Goal: Check status: Check status

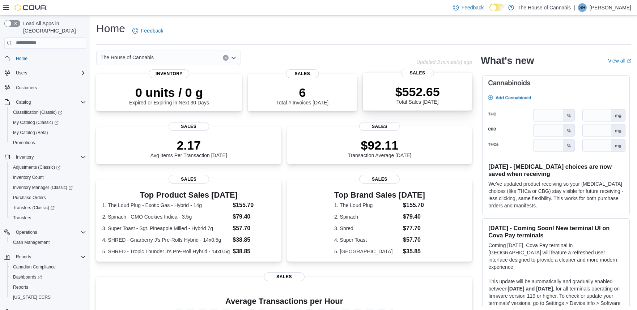
click at [422, 91] on p "$552.65" at bounding box center [417, 92] width 45 height 14
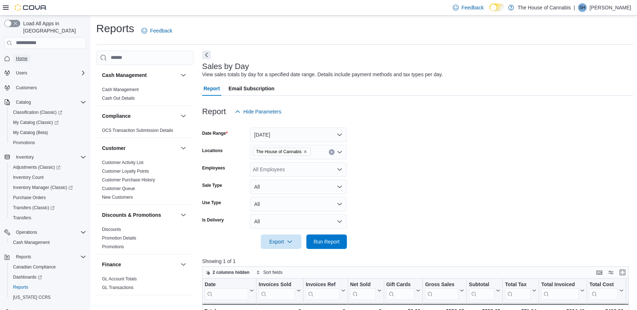
click at [20, 56] on span "Home" at bounding box center [22, 59] width 12 height 6
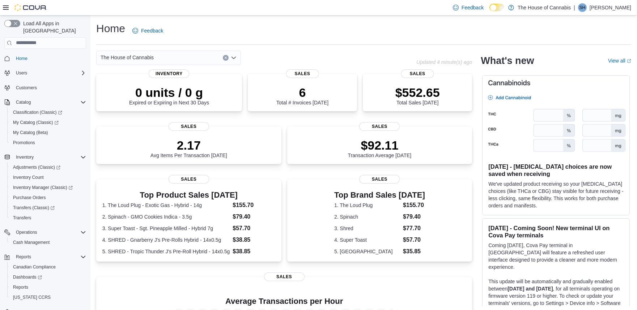
click at [406, 30] on div "Home Feedback" at bounding box center [363, 30] width 535 height 19
